Goal: Navigation & Orientation: Go to known website

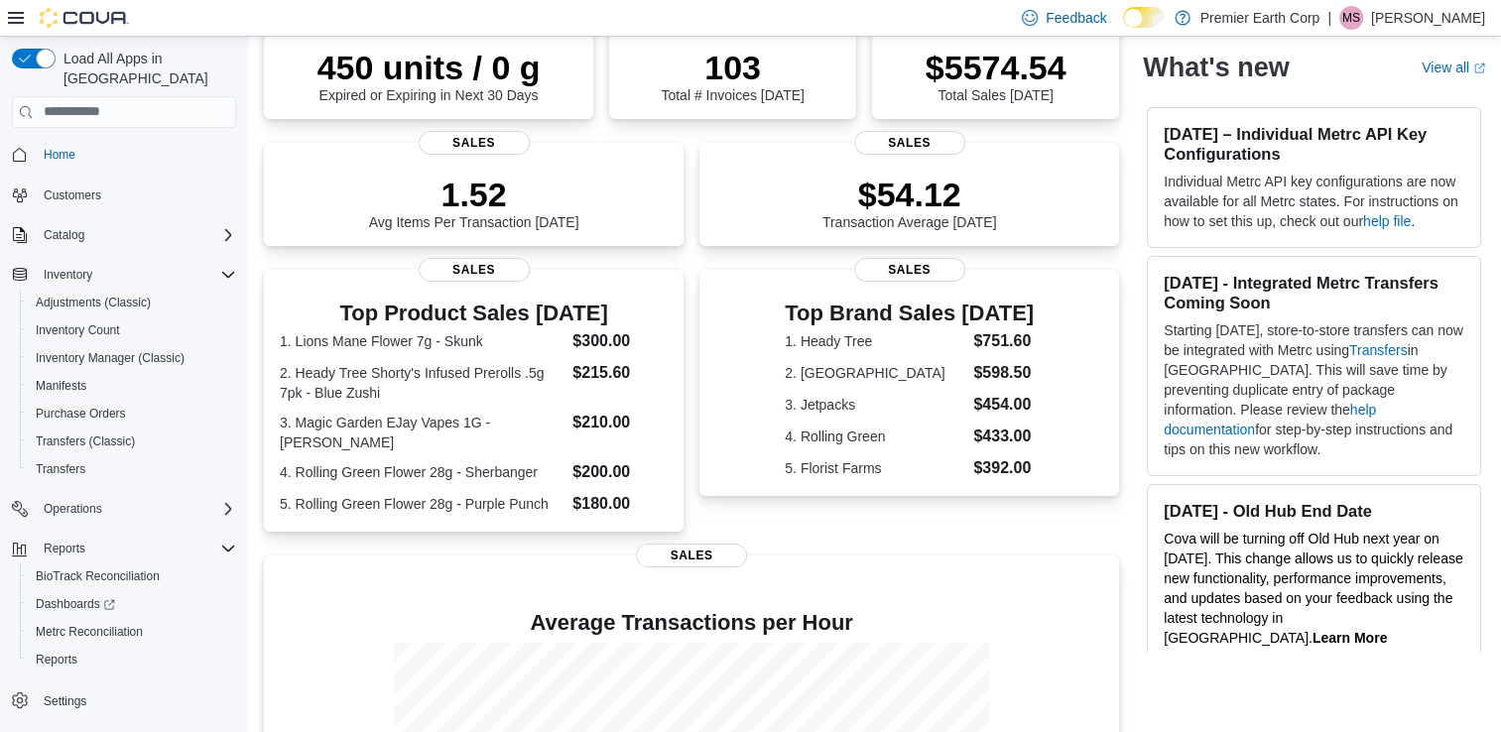
scroll to position [163, 0]
